Goal: Task Accomplishment & Management: Manage account settings

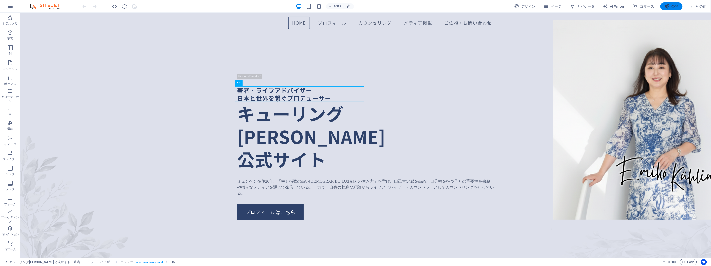
click at [674, 8] on span "公開" at bounding box center [672, 6] width 14 height 5
click at [702, 8] on span "その他" at bounding box center [698, 6] width 18 height 5
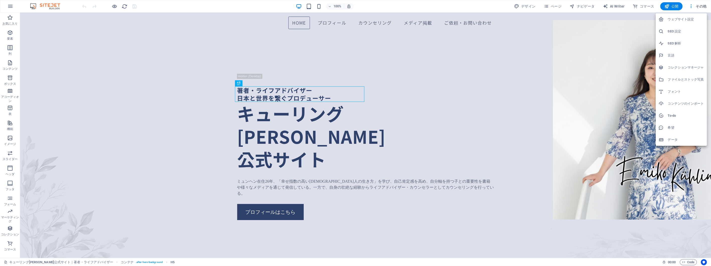
click at [699, 16] on h6 "ウェブサイト設定" at bounding box center [686, 19] width 36 height 6
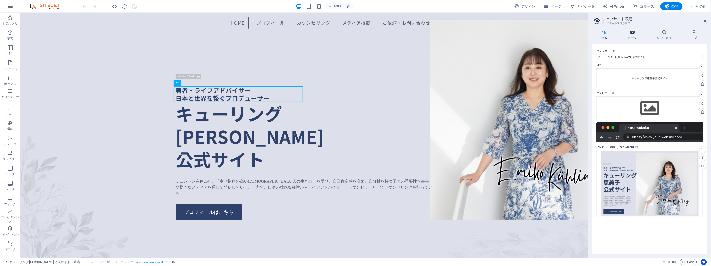
click at [633, 34] on icon at bounding box center [632, 32] width 27 height 5
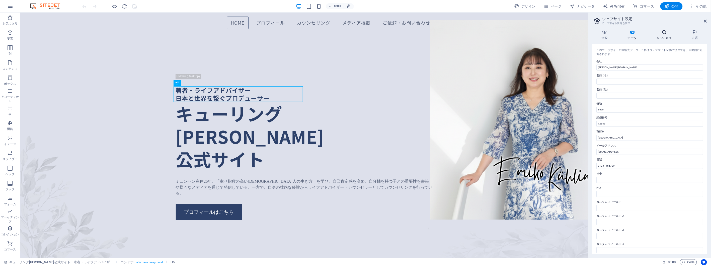
click at [665, 37] on h4 "SEO / メタ" at bounding box center [665, 35] width 35 height 11
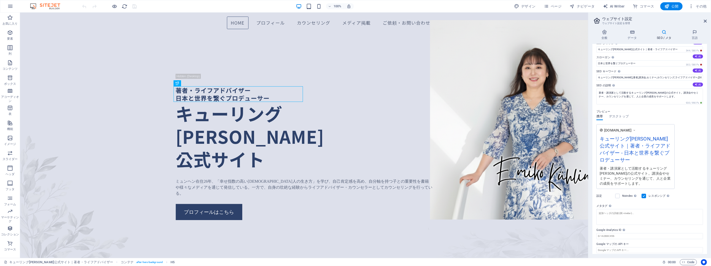
scroll to position [11, 0]
click at [697, 31] on icon at bounding box center [695, 32] width 24 height 5
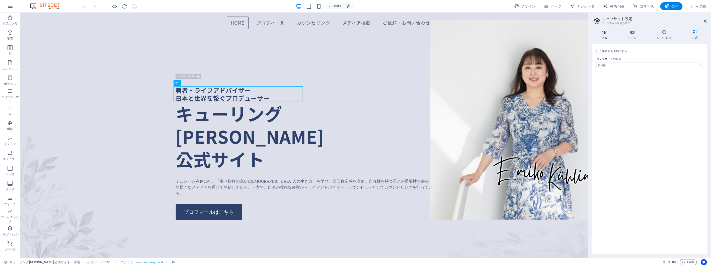
click at [604, 33] on icon at bounding box center [605, 32] width 24 height 5
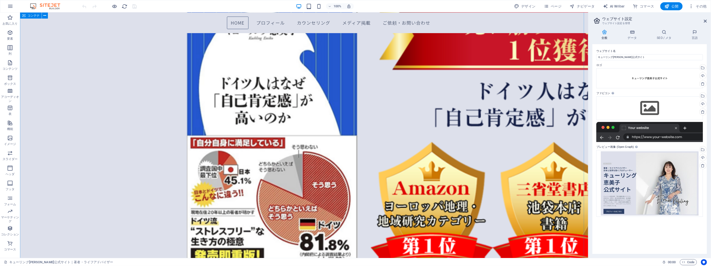
scroll to position [862, 0]
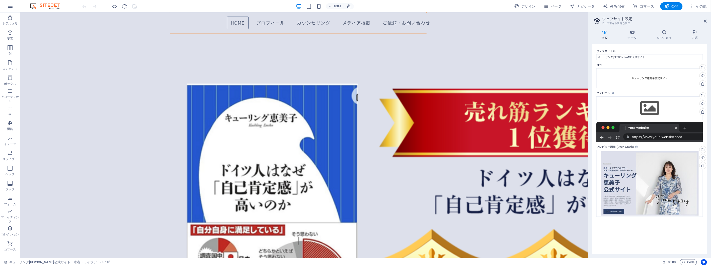
click at [556, 5] on span "ページ" at bounding box center [553, 6] width 18 height 5
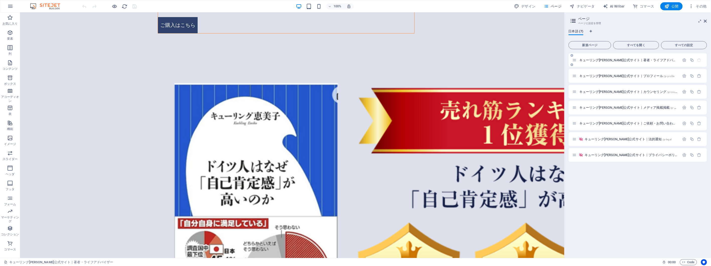
click at [611, 60] on span "キューリング恵美子公式サイト｜著者・ライフアドバイザー /" at bounding box center [632, 60] width 105 height 4
click at [692, 45] on span "すべての設定" at bounding box center [684, 45] width 41 height 3
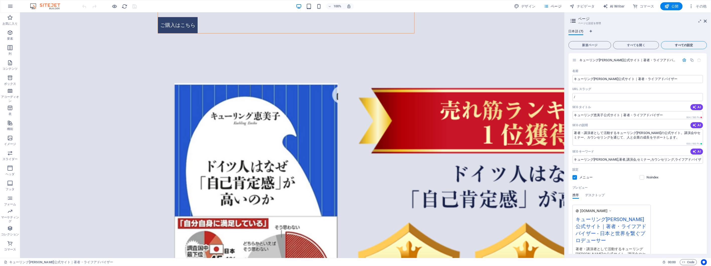
scroll to position [1274, 0]
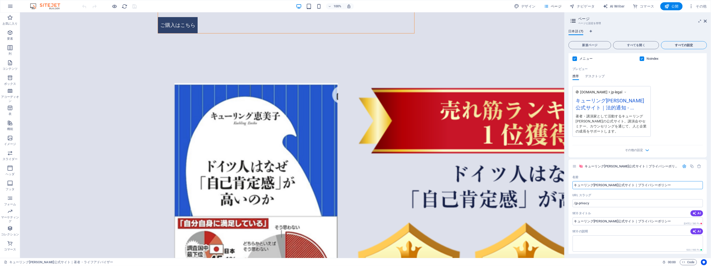
click at [696, 45] on span "すべての設定" at bounding box center [684, 45] width 41 height 3
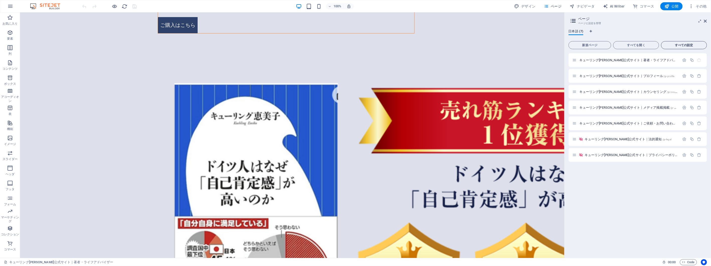
scroll to position [0, 0]
click at [690, 5] on icon "button" at bounding box center [691, 6] width 5 height 5
click at [672, 138] on h6 "データ" at bounding box center [686, 140] width 36 height 6
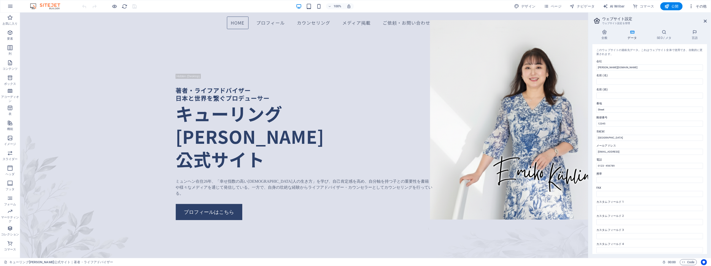
click at [700, 7] on span "その他" at bounding box center [698, 6] width 18 height 5
click at [642, 13] on div at bounding box center [355, 133] width 711 height 266
click at [551, 3] on button "ページ" at bounding box center [553, 6] width 22 height 8
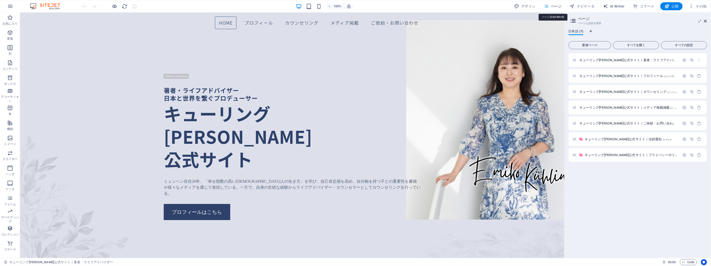
click at [551, 5] on span "ページ" at bounding box center [553, 6] width 18 height 5
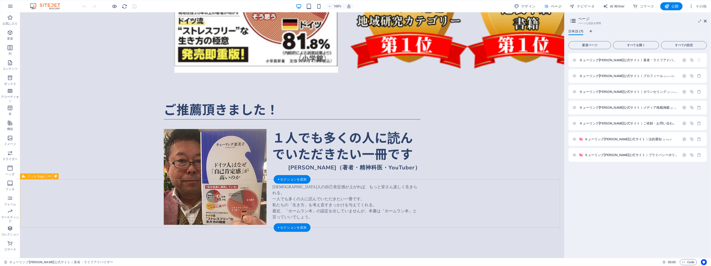
scroll to position [1161, 0]
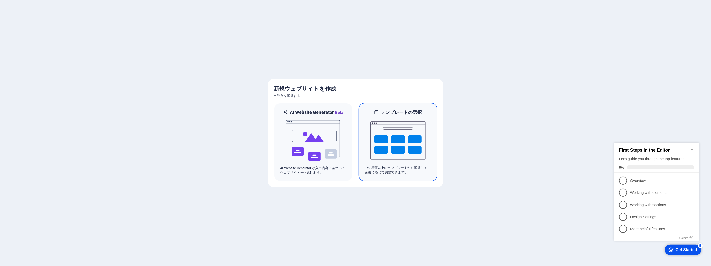
click at [402, 140] on img at bounding box center [398, 140] width 55 height 50
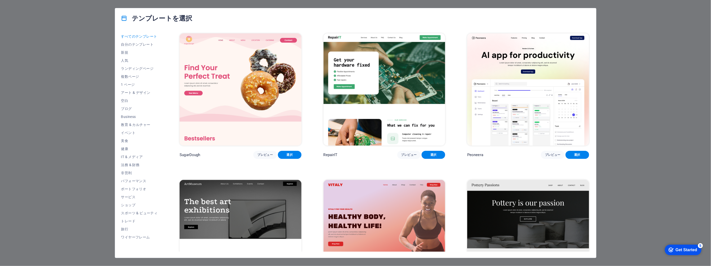
click at [96, 141] on div "テンプレートを選択 すべてのテンプレート 自分のテンプレート 新規 人気 ランディングページ 複数ページ 1 ページ アート & デザイン 空白 ブログ Bu…" at bounding box center [355, 133] width 711 height 266
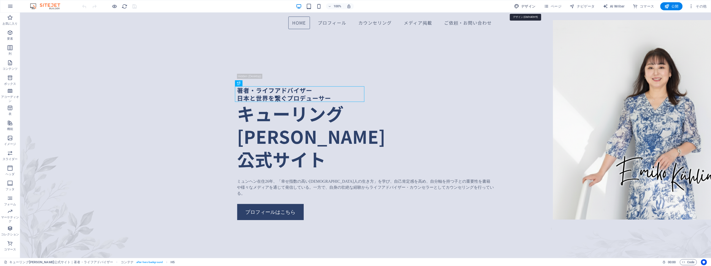
click at [521, 10] on button "デザイン" at bounding box center [525, 6] width 26 height 8
select select "px"
select select "400"
select select "px"
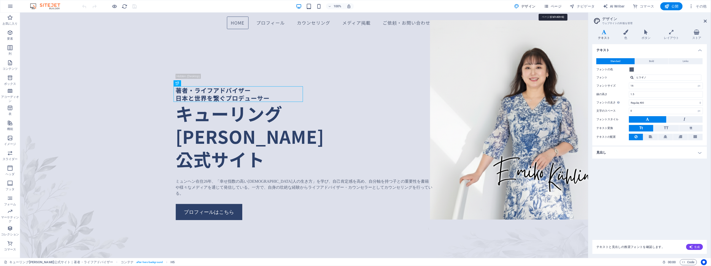
click at [551, 9] on button "ページ" at bounding box center [553, 6] width 22 height 8
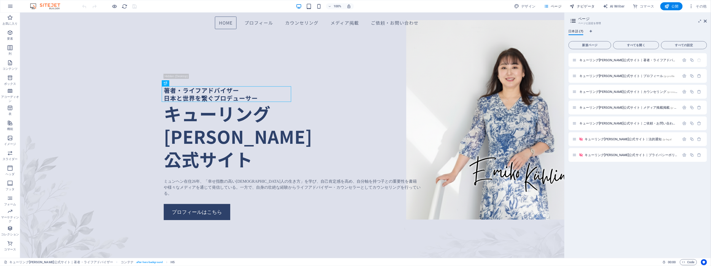
click at [578, 8] on span "ナビゲータ" at bounding box center [582, 6] width 25 height 5
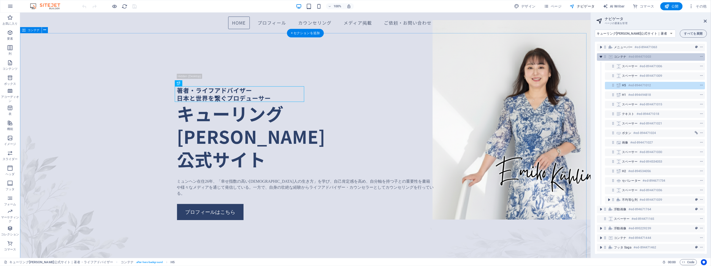
click at [601, 56] on icon "toggle-expand" at bounding box center [601, 56] width 5 height 5
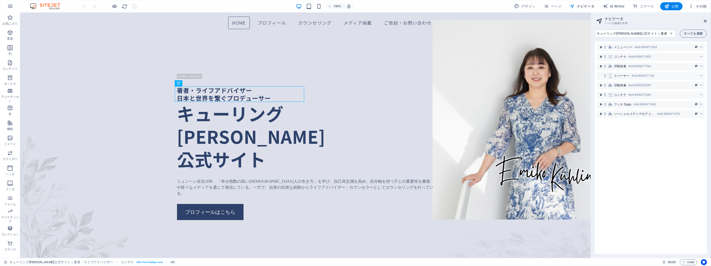
click at [691, 8] on icon "button" at bounding box center [691, 6] width 5 height 5
click at [690, 22] on h6 "ウェブサイト設定" at bounding box center [686, 19] width 36 height 6
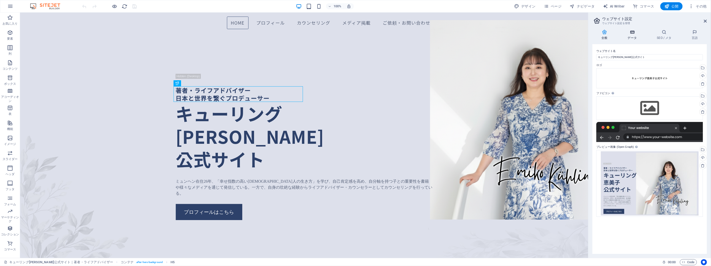
click at [638, 33] on icon at bounding box center [632, 32] width 27 height 5
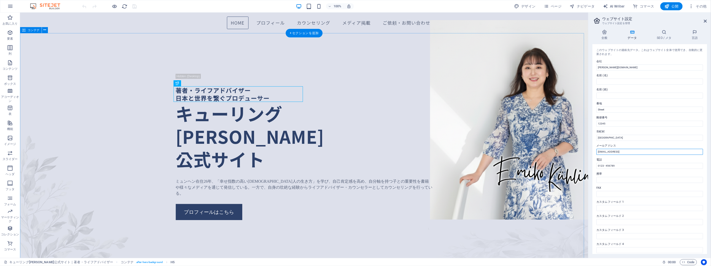
drag, startPoint x: 698, startPoint y: 161, endPoint x: 551, endPoint y: 146, distance: 147.9
click at [613, 153] on input "c12e5858dc3b779ee641441ec8d3ce@cpanel.local" at bounding box center [650, 152] width 107 height 6
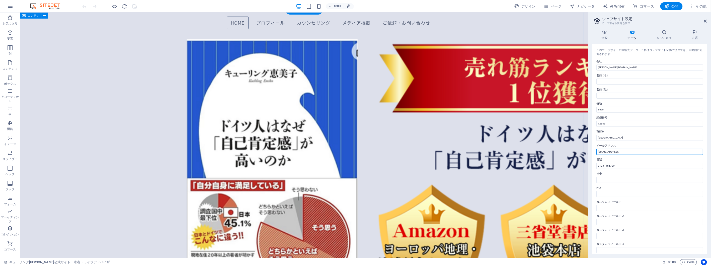
scroll to position [834, 0]
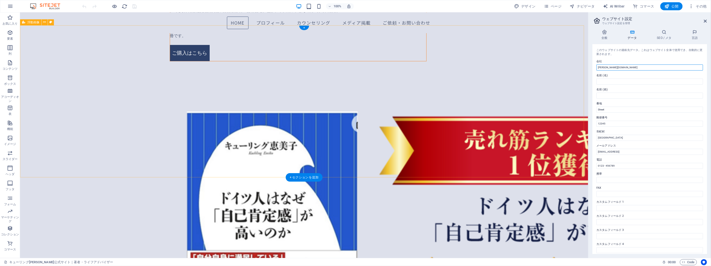
drag, startPoint x: 640, startPoint y: 79, endPoint x: 565, endPoint y: 69, distance: 75.9
type input "pami"
type input "恵美子"
type input "キューリング"
type input "Munich,Germany"
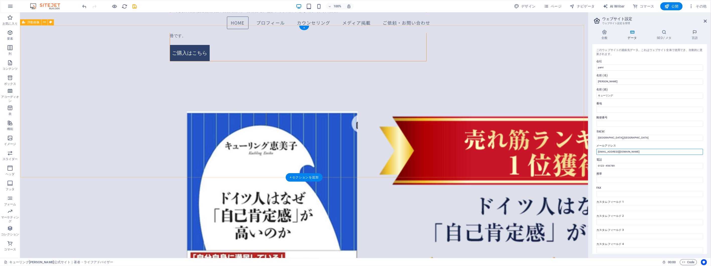
type input "[EMAIL_ADDRESS][DOMAIN_NAME]"
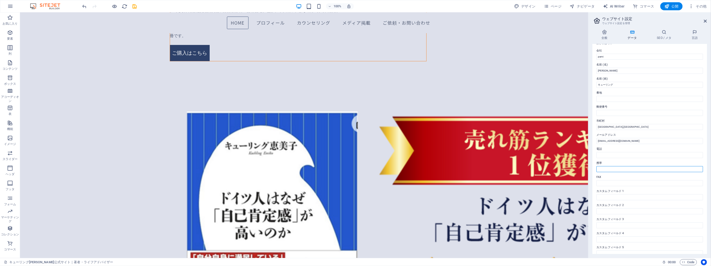
scroll to position [0, 0]
click at [663, 36] on h4 "SEO / メタ" at bounding box center [665, 35] width 35 height 11
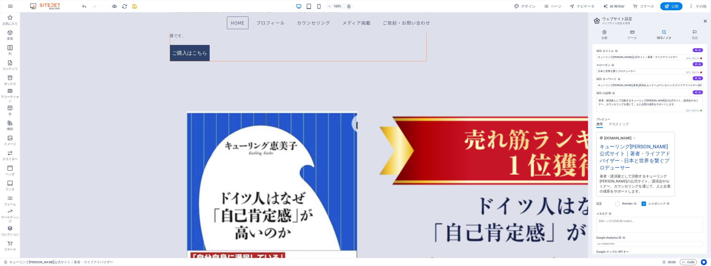
click at [665, 37] on h4 "SEO / メタ" at bounding box center [665, 35] width 35 height 11
click at [696, 31] on icon at bounding box center [695, 32] width 24 height 5
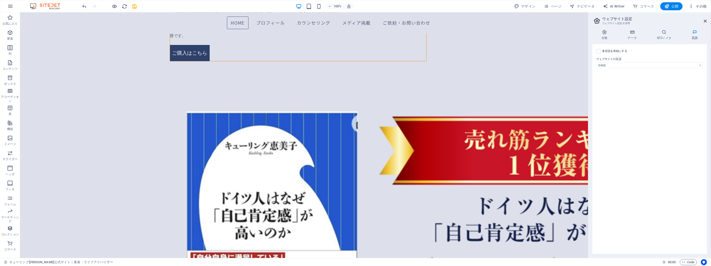
click at [693, 7] on icon "button" at bounding box center [691, 6] width 5 height 5
click at [619, 87] on div at bounding box center [355, 133] width 711 height 266
click at [708, 21] on aside "ウェブサイト設定 ウェブサイト設定を管理 全般 データ SEO / メタ 言語 ウェブサイト名 キューリング恵美子公式サイト ロゴ ここにファイルをドラッグす…" at bounding box center [649, 135] width 123 height 245
click at [705, 20] on icon at bounding box center [705, 21] width 3 height 4
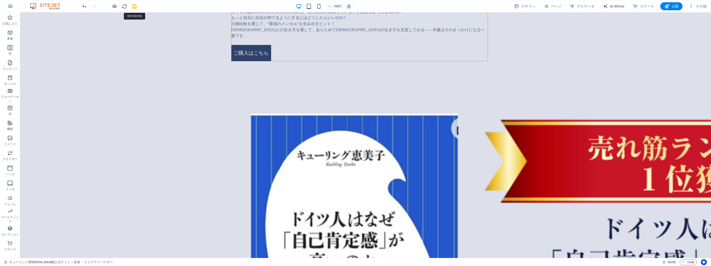
click at [136, 6] on icon "save" at bounding box center [135, 7] width 6 height 6
click at [11, 7] on icon "button" at bounding box center [10, 6] width 6 height 6
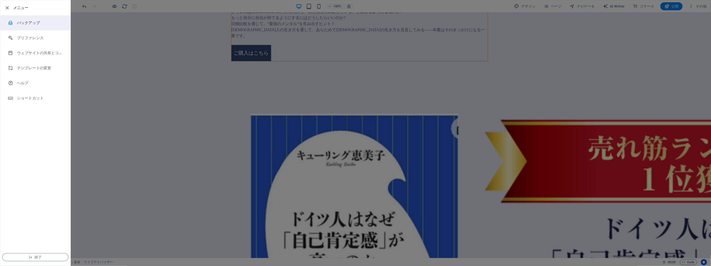
click at [31, 26] on li "バックアップ" at bounding box center [35, 22] width 70 height 15
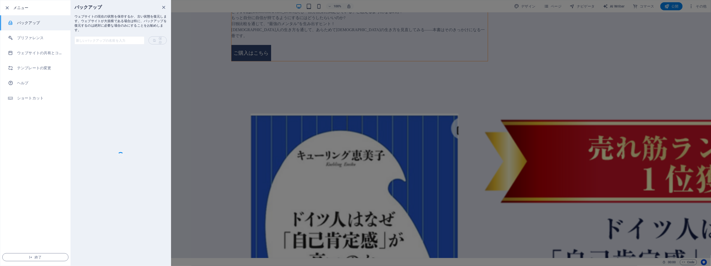
click at [101, 42] on input "text" at bounding box center [110, 40] width 70 height 8
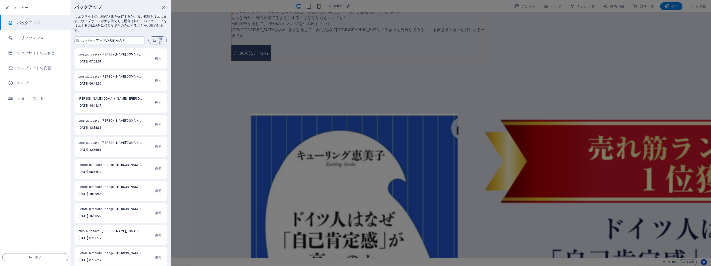
click at [236, 75] on div at bounding box center [355, 133] width 711 height 266
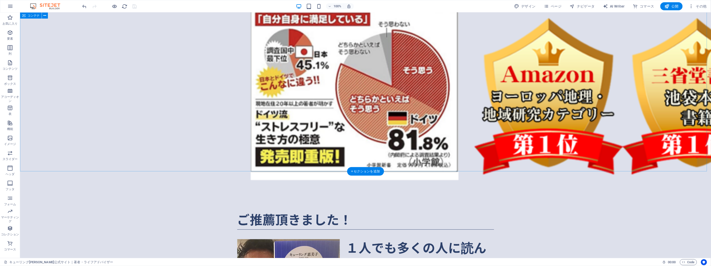
scroll to position [1153, 0]
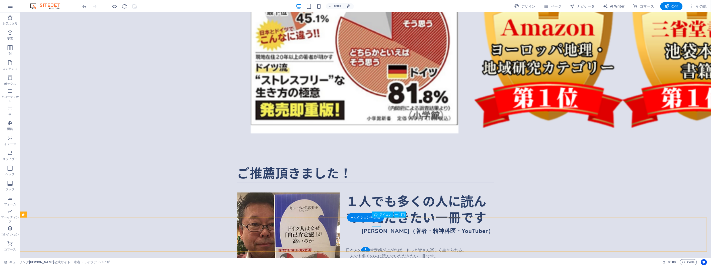
select select "xMidYMid"
select select "px"
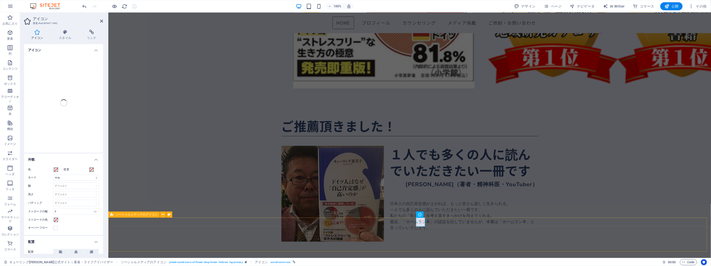
scroll to position [1131, 0]
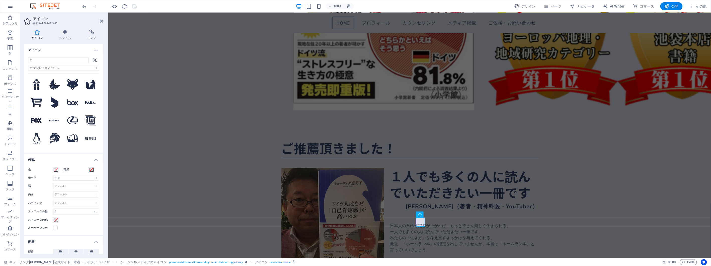
click at [92, 41] on div "アイコン スタイル リンク アイコン x すべてのアイコンセット... IcoFont Ionicons FontAwesome Brands FontAwe…" at bounding box center [63, 142] width 79 height 224
click at [91, 33] on icon at bounding box center [91, 32] width 23 height 5
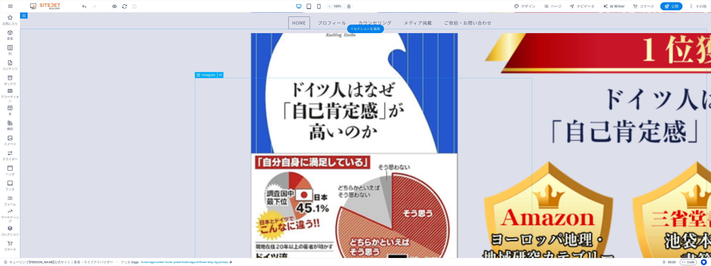
scroll to position [880, 0]
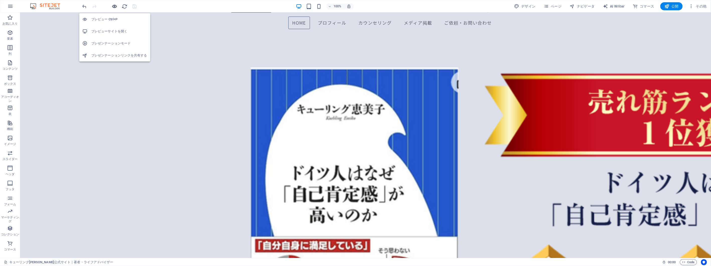
click at [116, 6] on icon "button" at bounding box center [115, 7] width 6 height 6
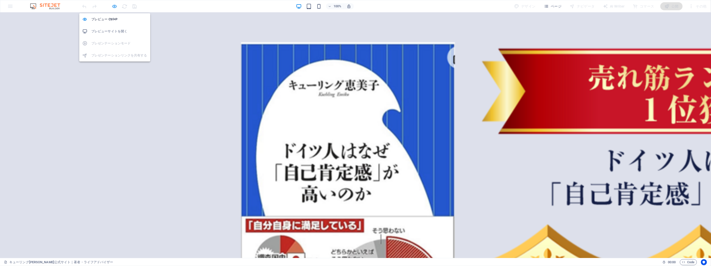
scroll to position [855, 0]
